Goal: Task Accomplishment & Management: Use online tool/utility

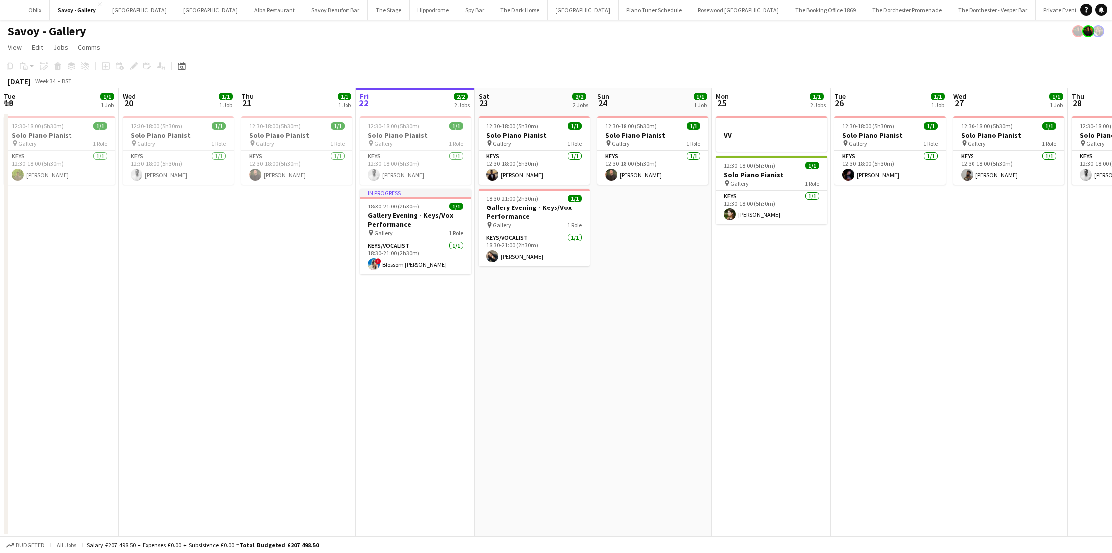
scroll to position [0, 237]
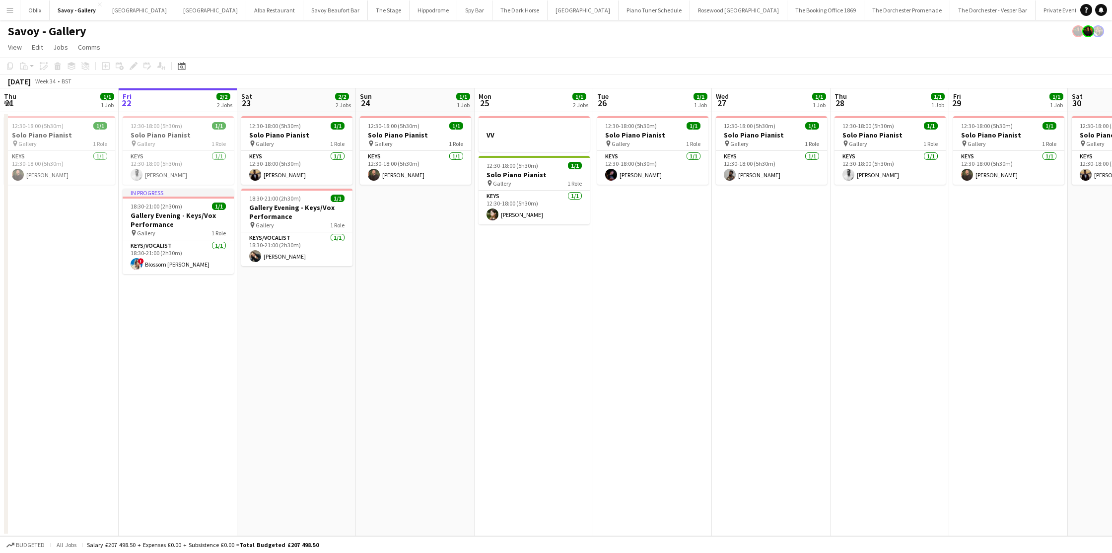
click at [12, 9] on app-icon "Menu" at bounding box center [10, 10] width 8 height 8
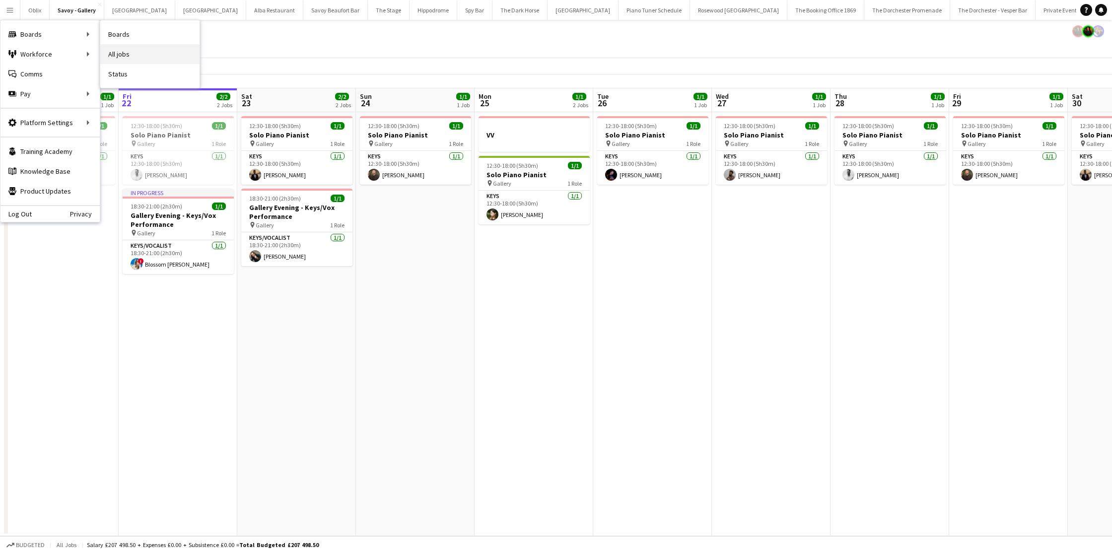
click at [126, 48] on link "All jobs" at bounding box center [149, 54] width 99 height 20
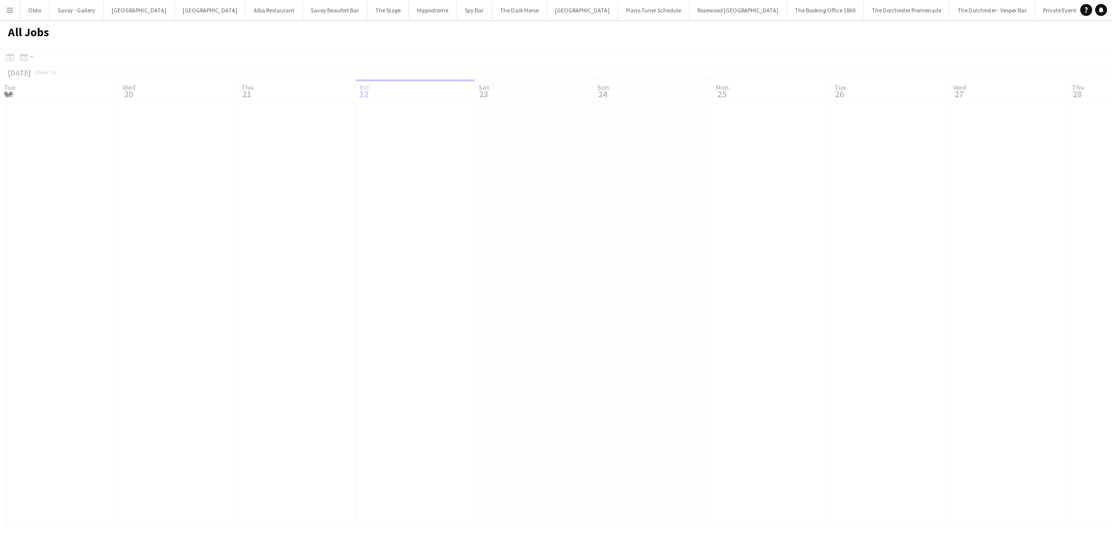
scroll to position [0, 237]
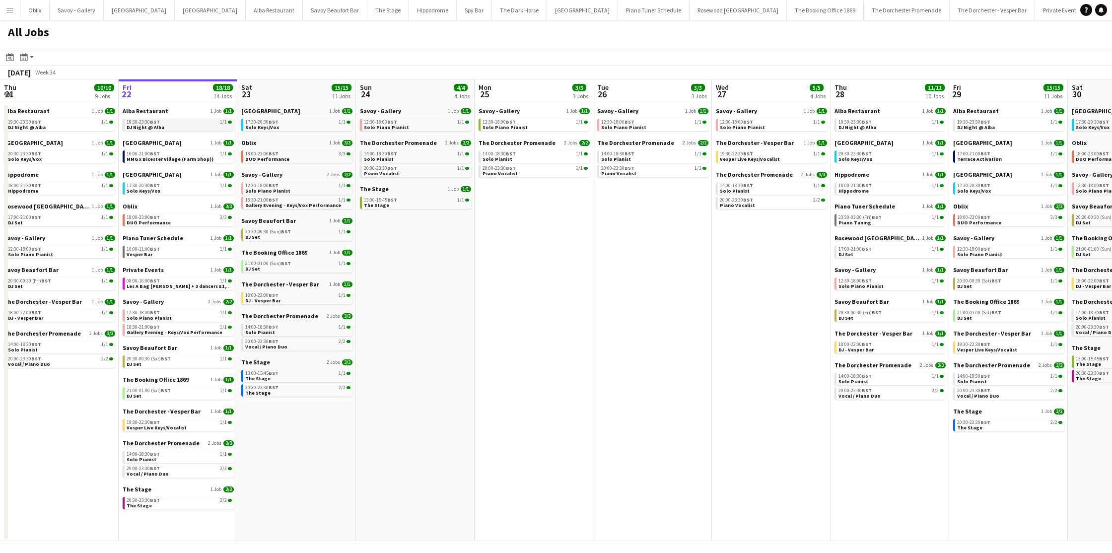
click at [167, 124] on div "19:30-23:30 BST 1/1" at bounding box center [179, 122] width 105 height 5
click at [186, 160] on span "MMG x Bicester Village (Farm Shop))" at bounding box center [170, 159] width 87 height 6
click at [173, 193] on link "17:30-20:30 BST 1/1 Solo Keys/Vox" at bounding box center [179, 187] width 105 height 11
click at [168, 328] on div "18:30-21:00 BST 1/1" at bounding box center [179, 327] width 105 height 5
click at [178, 360] on div "20:30-00:30 (Sat) BST 1/1" at bounding box center [179, 358] width 105 height 5
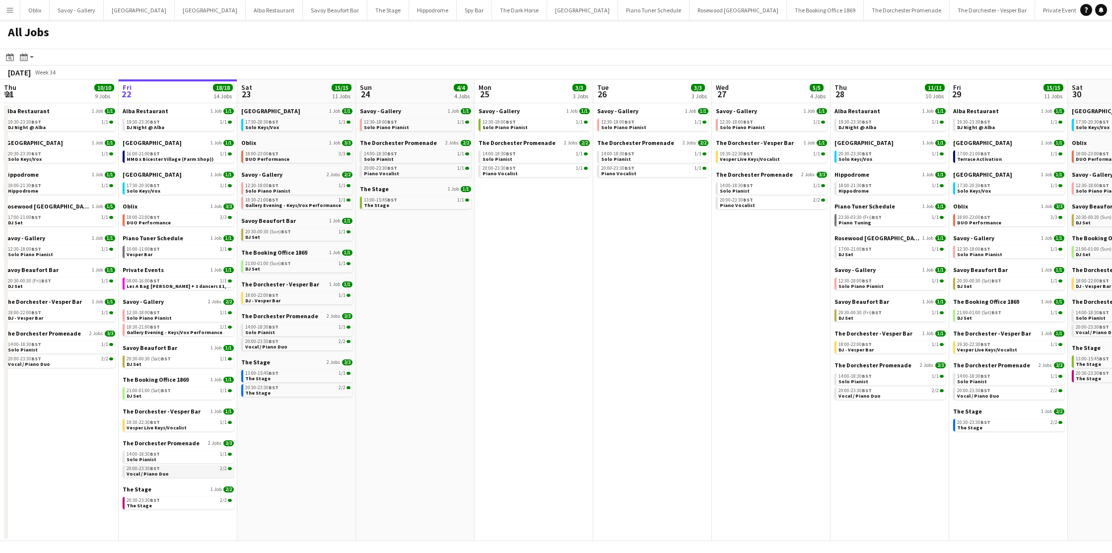
click at [167, 469] on div "20:00-23:30 BST 2/2" at bounding box center [179, 468] width 105 height 5
click at [194, 502] on div "20:30-23:30 BST 2/2" at bounding box center [179, 500] width 105 height 5
click at [192, 219] on div "18:00-23:00 BST 3/3" at bounding box center [179, 217] width 105 height 5
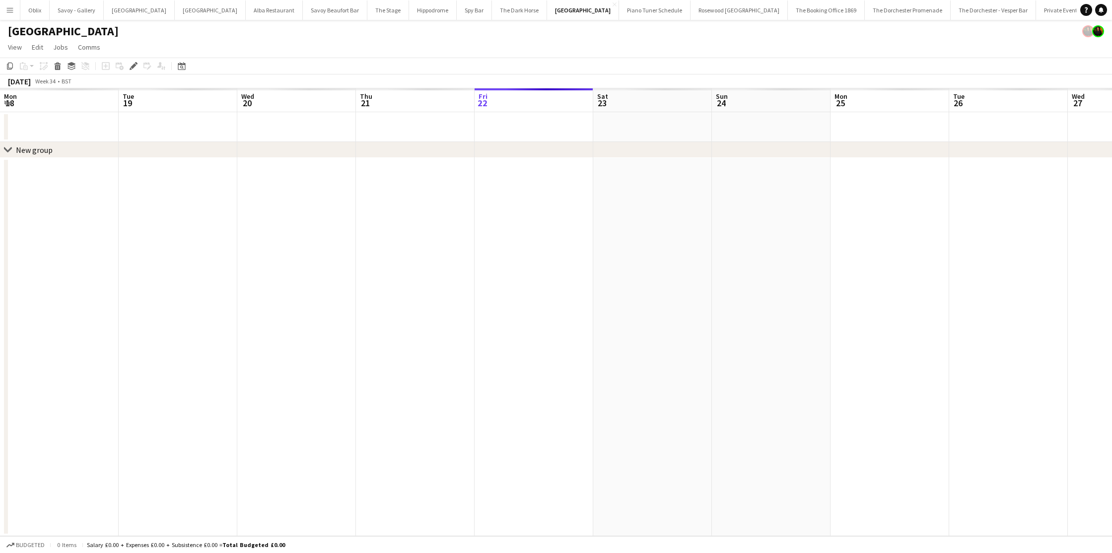
scroll to position [0, 341]
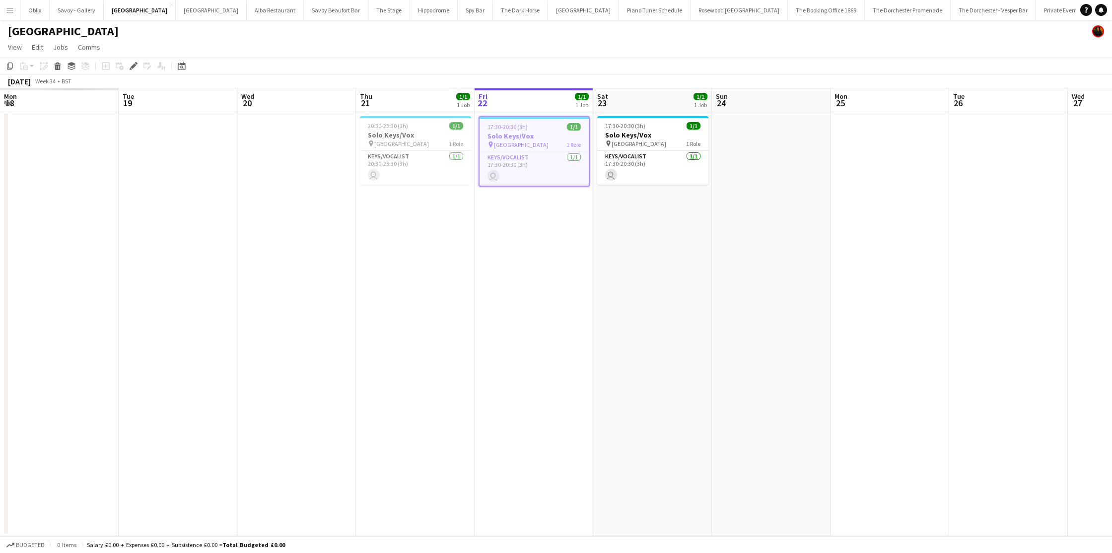
scroll to position [0, 341]
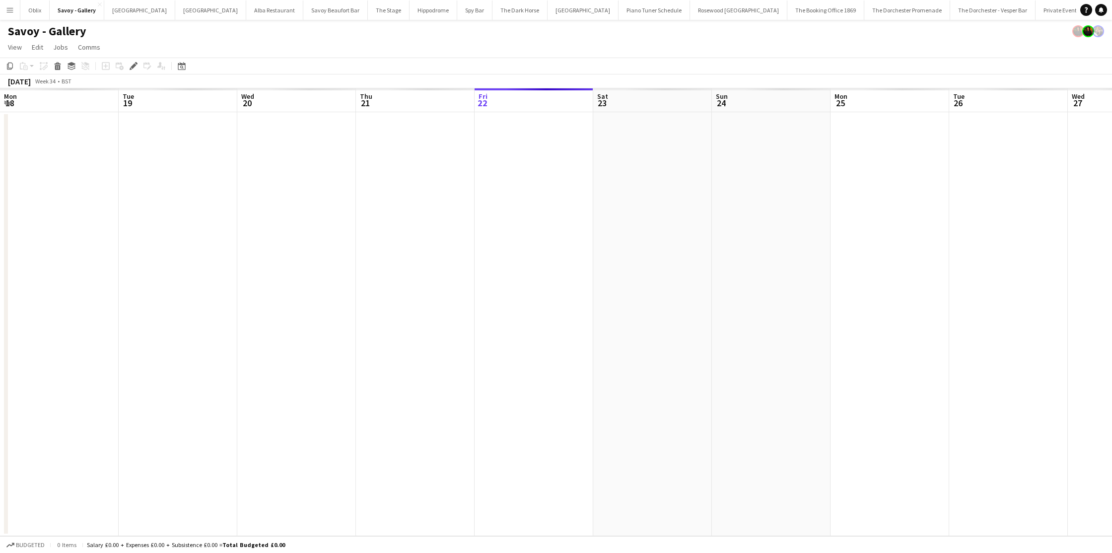
scroll to position [0, 341]
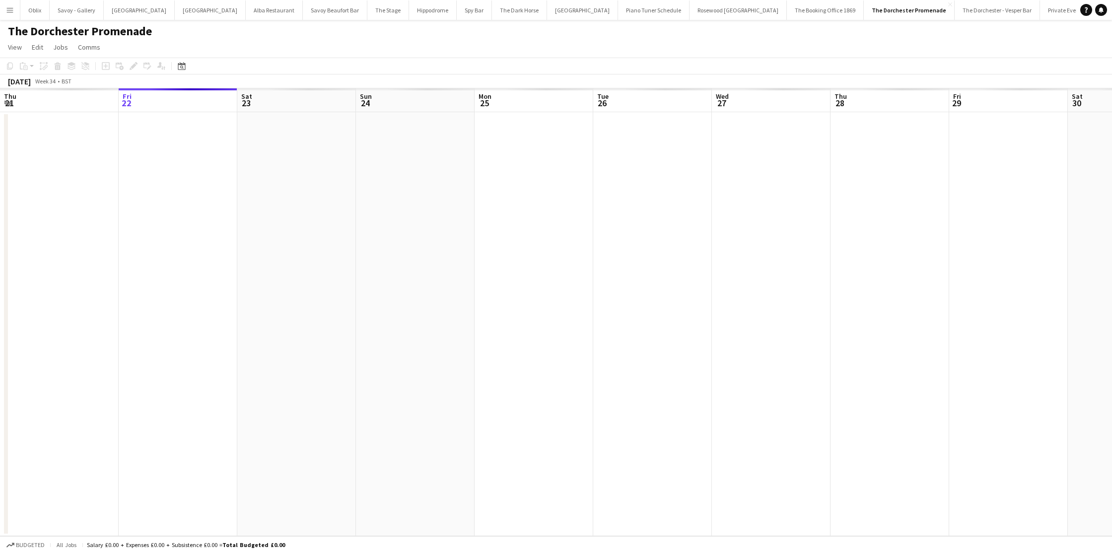
scroll to position [0, 341]
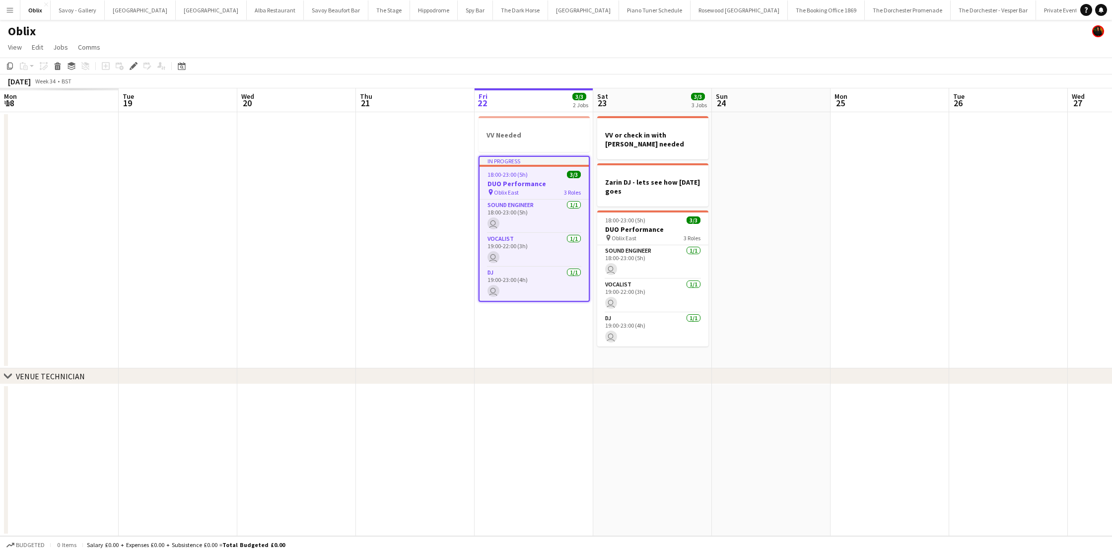
scroll to position [0, 341]
